Goal: Task Accomplishment & Management: Manage account settings

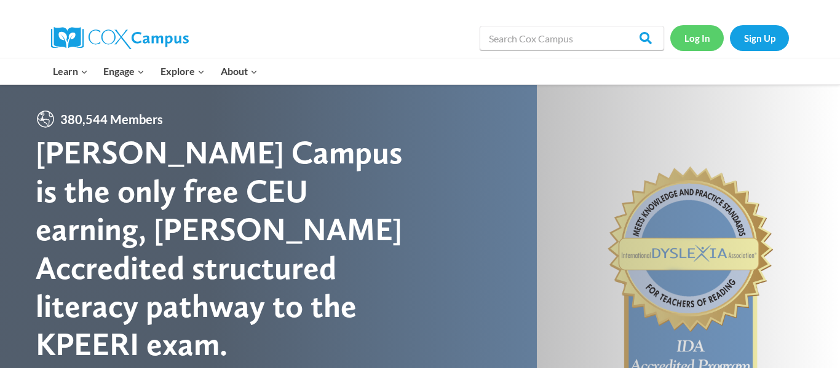
click at [691, 41] on link "Log In" at bounding box center [697, 37] width 54 height 25
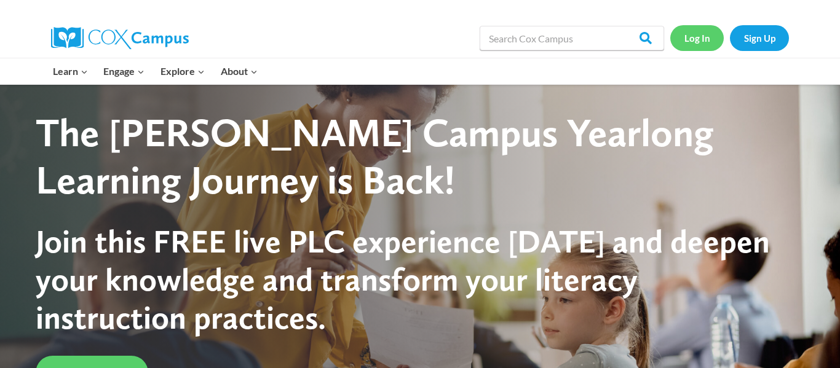
click at [699, 44] on link "Log In" at bounding box center [697, 37] width 54 height 25
